Goal: Go to known website: Access a specific website the user already knows

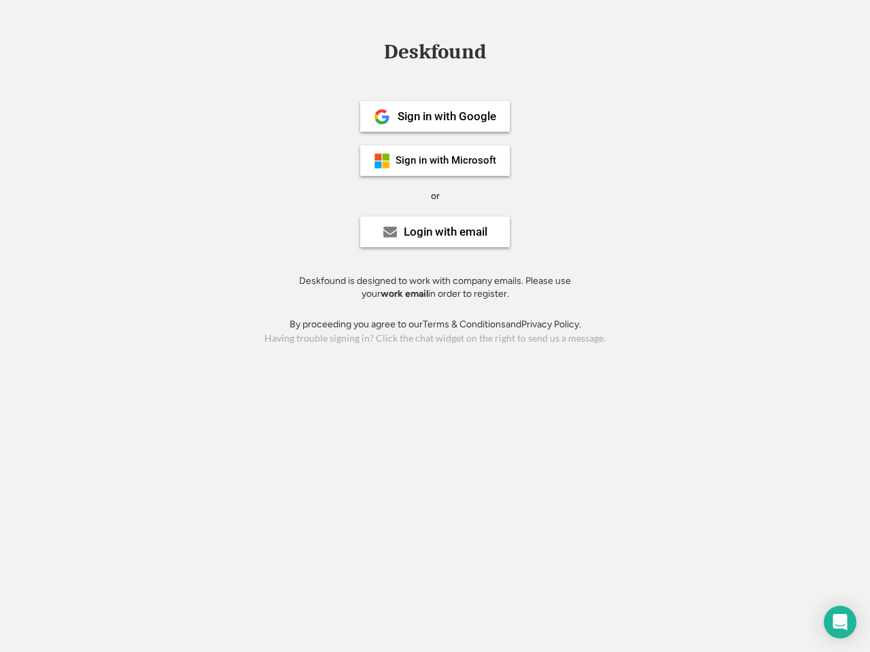
click at [435, 194] on div "or" at bounding box center [435, 197] width 9 height 14
click at [435, 54] on div "Deskfound" at bounding box center [435, 51] width 116 height 21
click at [372, 51] on div "Deskfound" at bounding box center [435, 54] width 870 height 26
click at [435, 54] on div "Deskfound" at bounding box center [435, 51] width 116 height 21
click at [435, 196] on div "or" at bounding box center [435, 197] width 9 height 14
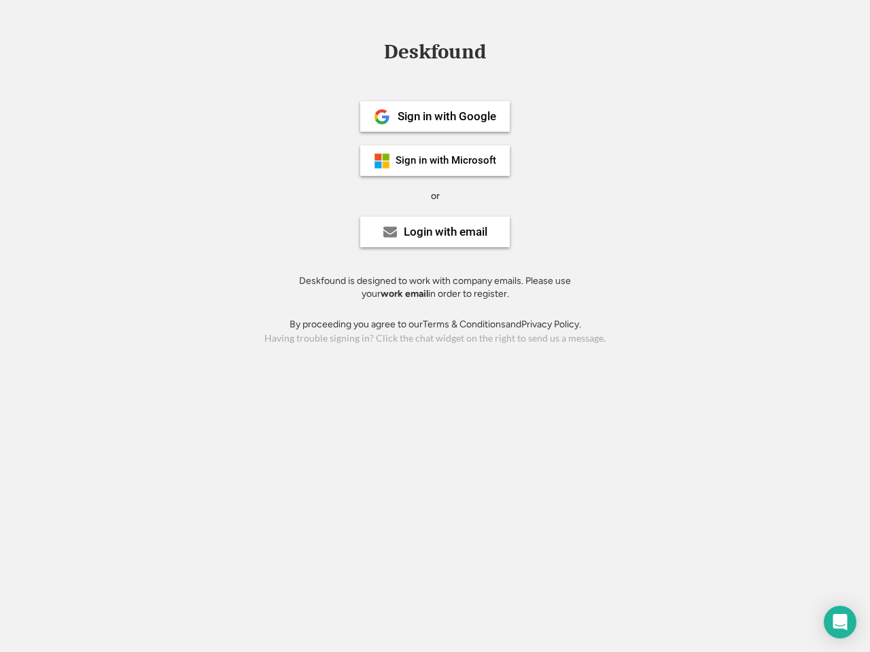
click at [435, 116] on div "Sign in with Google" at bounding box center [447, 117] width 99 height 12
click at [447, 116] on div "Sign in with Google" at bounding box center [447, 117] width 99 height 12
click at [382, 117] on img at bounding box center [382, 117] width 16 height 16
click at [435, 160] on div "Sign in with Microsoft" at bounding box center [446, 161] width 101 height 10
click at [447, 160] on div "Sign in with Microsoft" at bounding box center [446, 161] width 101 height 10
